Goal: Navigation & Orientation: Find specific page/section

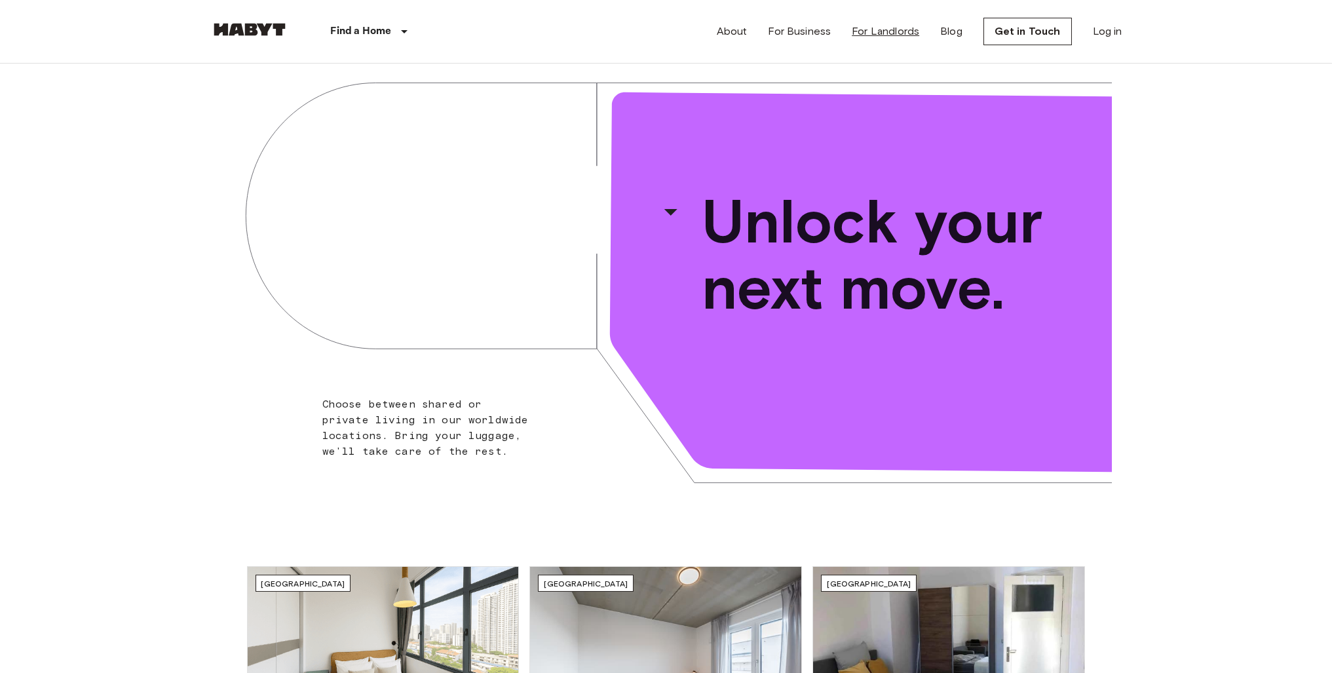
click at [798, 35] on link "For Landlords" at bounding box center [884, 32] width 67 height 16
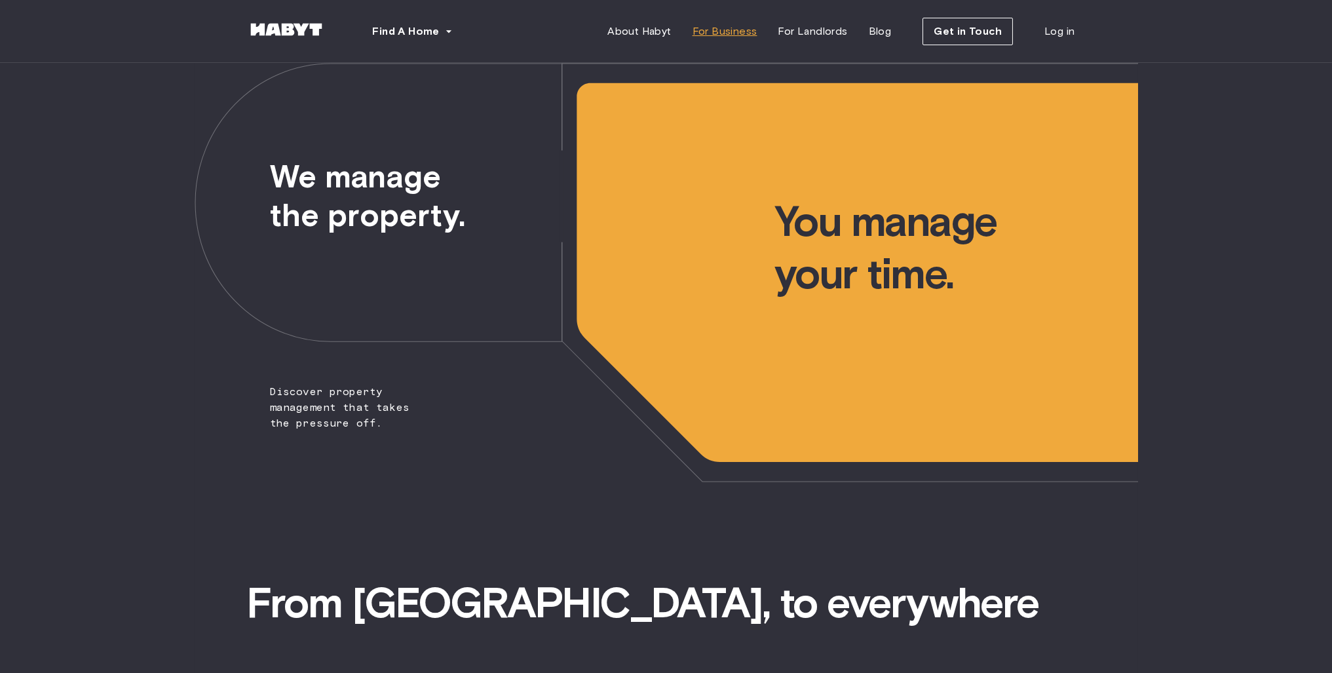
click at [755, 28] on span "For Business" at bounding box center [724, 32] width 65 height 16
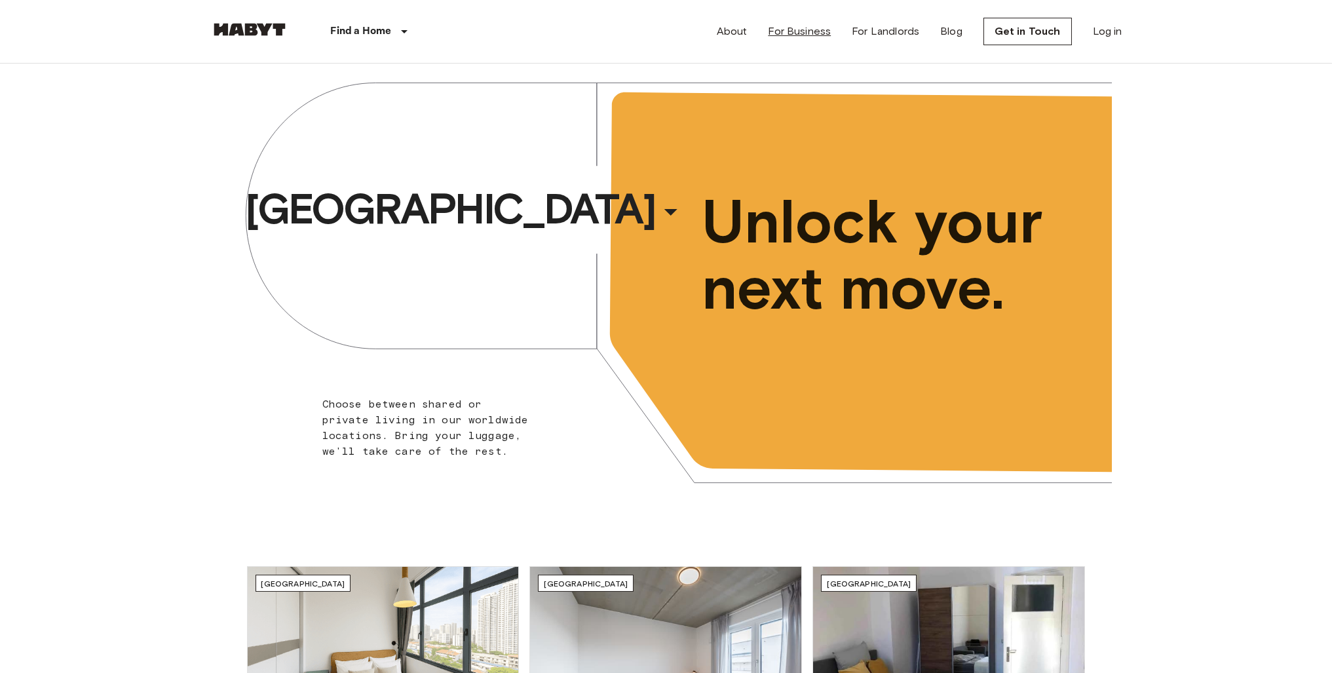
click at [830, 28] on link "For Business" at bounding box center [799, 32] width 63 height 16
